Goal: Task Accomplishment & Management: Manage account settings

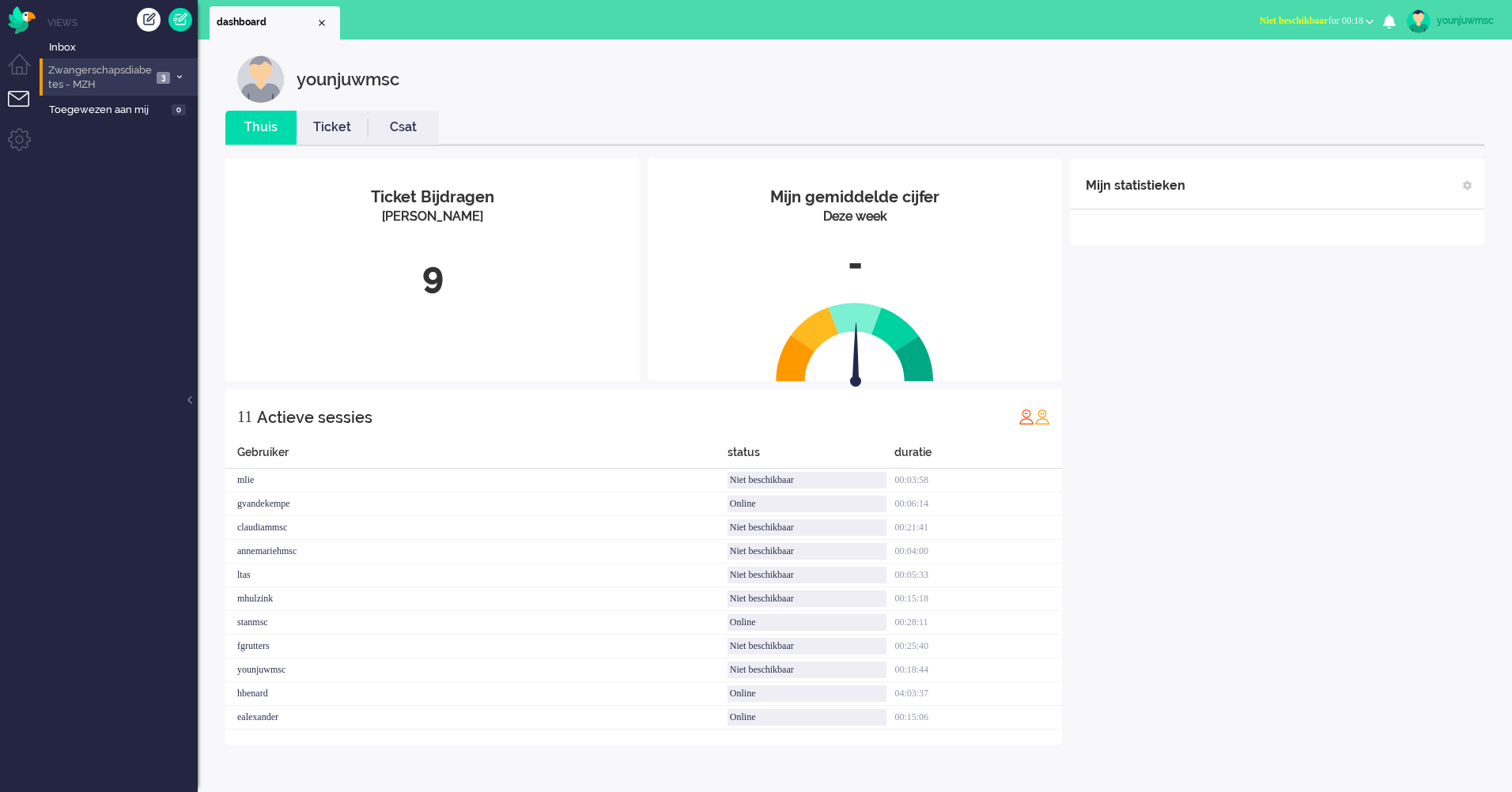
click at [122, 66] on span "Zwangerschapsdiabetes - MZH" at bounding box center [99, 78] width 106 height 29
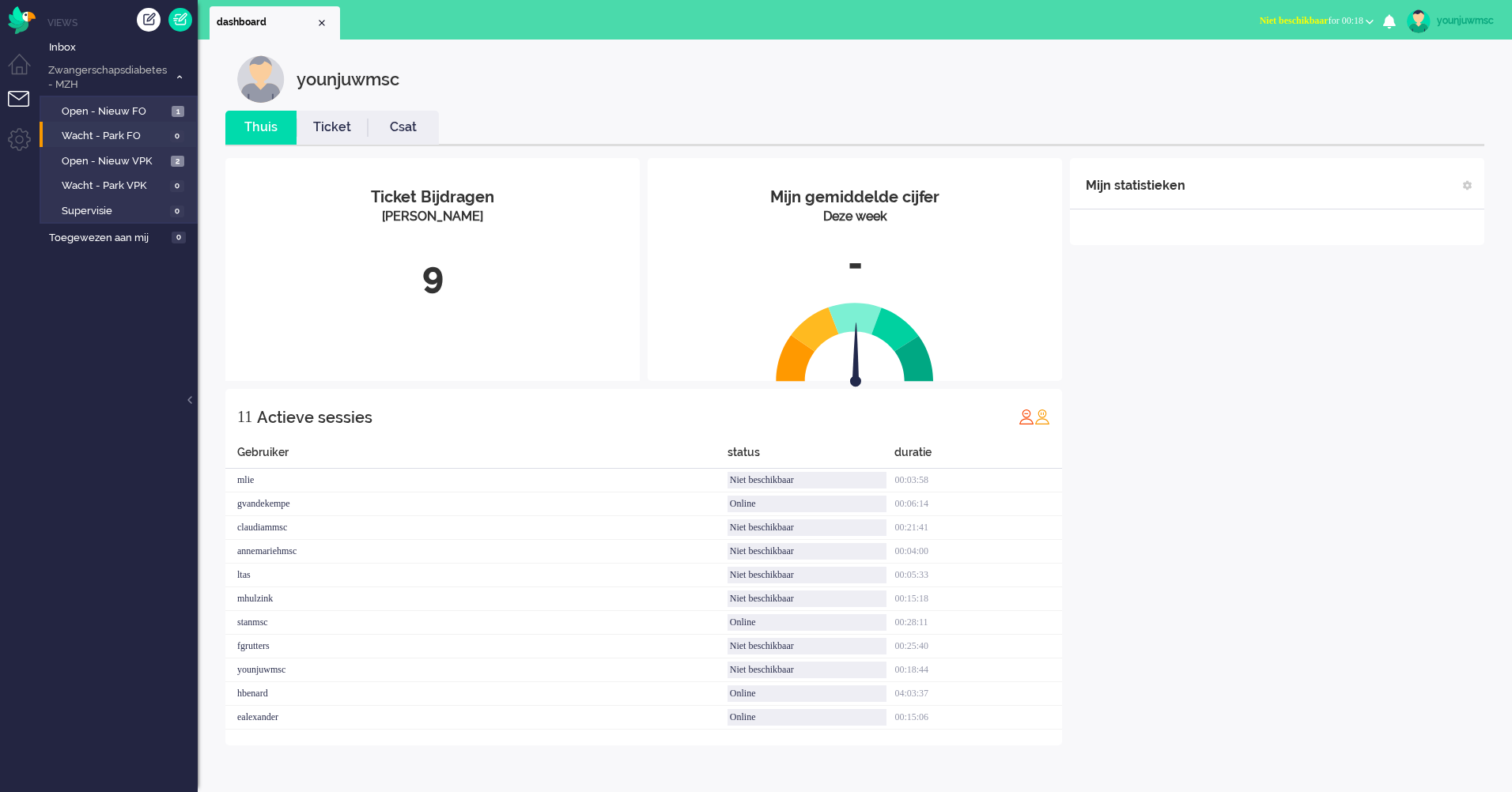
click at [137, 123] on li "Wacht - Park FO 0" at bounding box center [117, 134] width 157 height 26
click at [136, 112] on span "Open - Nieuw FO" at bounding box center [115, 112] width 106 height 15
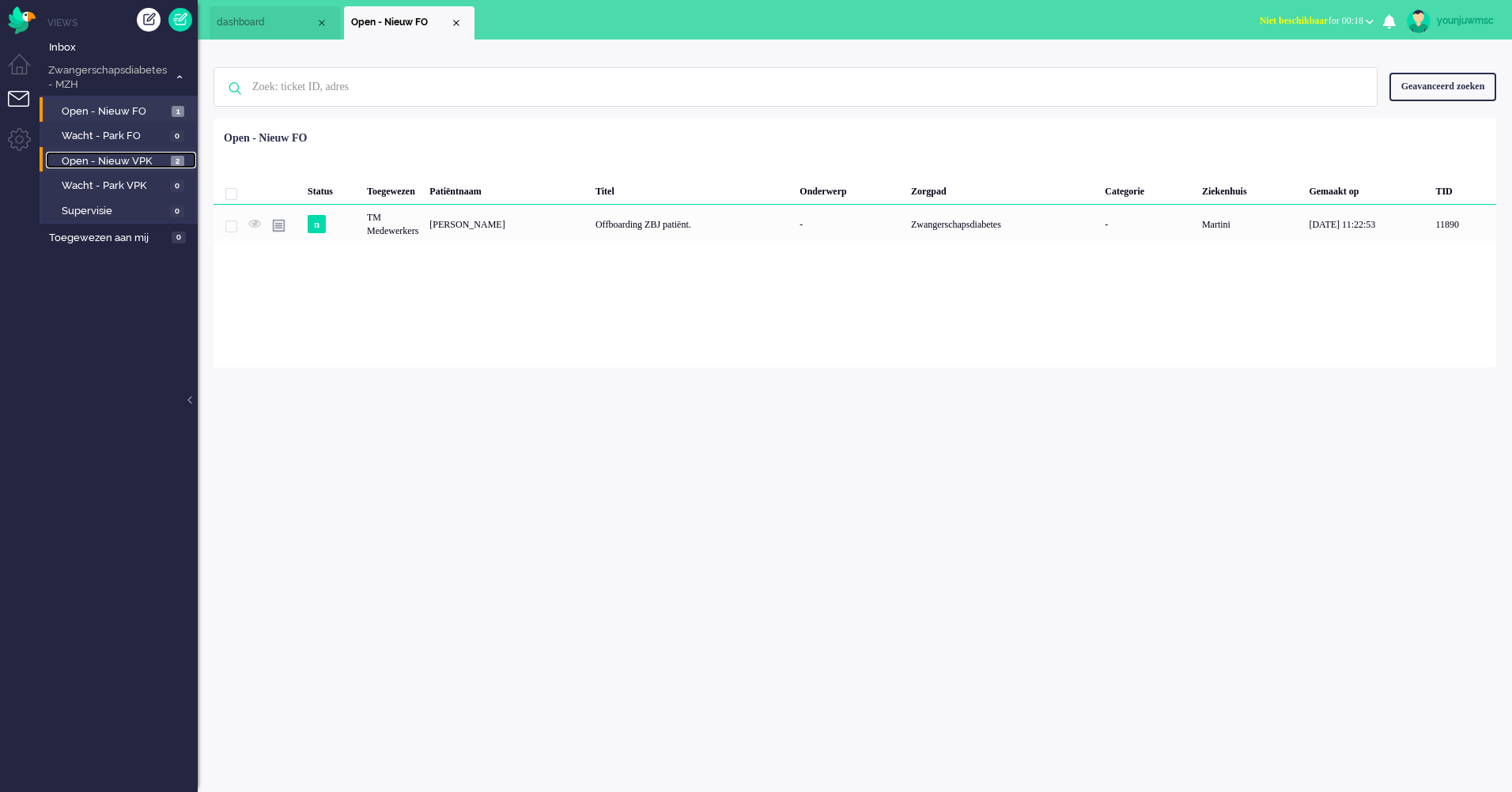
click at [139, 164] on span "Open - Nieuw VPK" at bounding box center [114, 162] width 105 height 15
